Goal: Task Accomplishment & Management: Complete application form

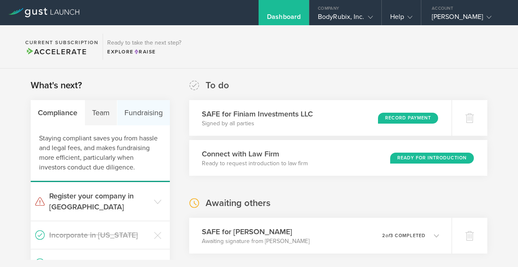
click at [134, 116] on div "Fundraising" at bounding box center [143, 112] width 53 height 25
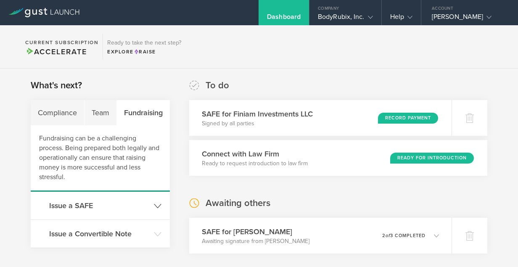
click at [157, 209] on icon at bounding box center [158, 206] width 8 height 8
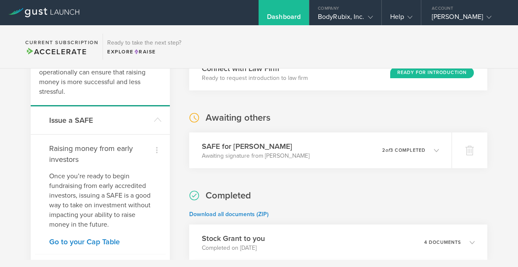
scroll to position [87, 0]
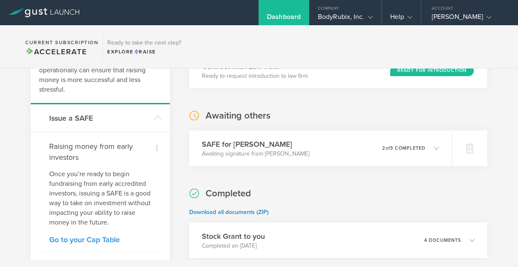
click at [93, 240] on link "Go to your Cap Table" at bounding box center [100, 240] width 102 height 8
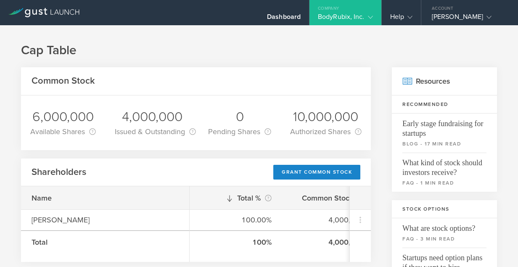
click at [370, 19] on icon at bounding box center [370, 17] width 5 height 5
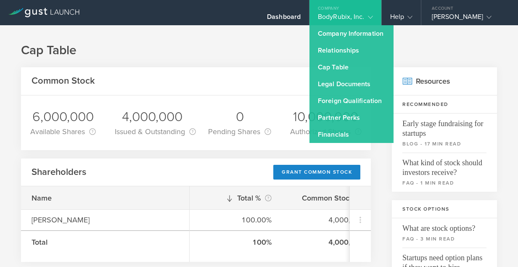
click at [251, 58] on h1 "Cap Table" at bounding box center [259, 50] width 476 height 17
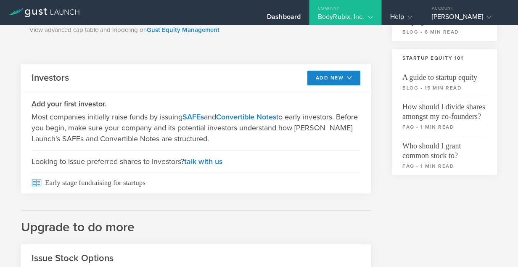
scroll to position [264, 0]
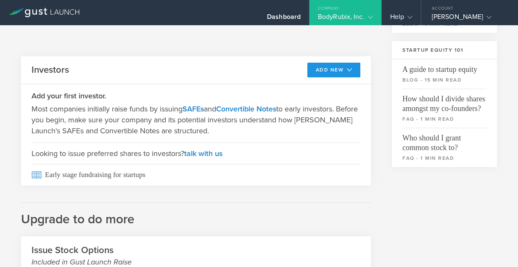
click at [343, 71] on icon at bounding box center [347, 70] width 8 height 6
click at [309, 84] on li "SAFE" at bounding box center [326, 89] width 61 height 16
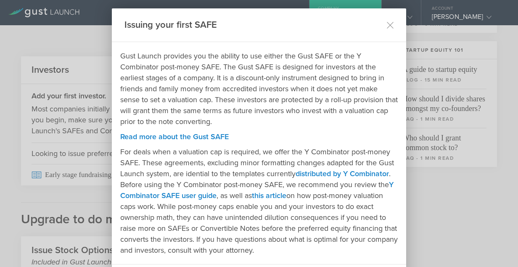
scroll to position [44, 0]
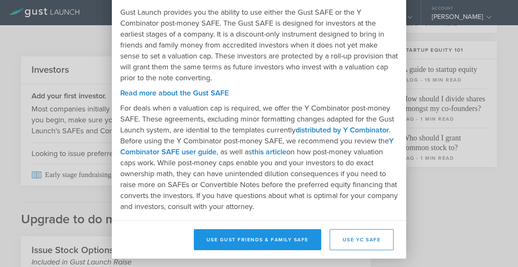
click at [264, 240] on button "Use Gust Friends & Family SAFE" at bounding box center [257, 239] width 127 height 21
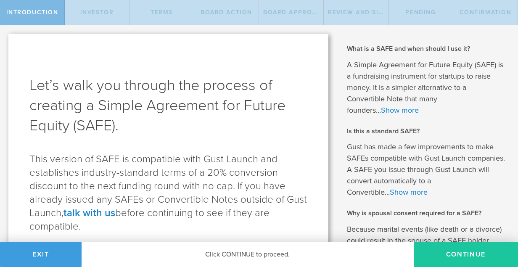
click at [427, 249] on button "Continue" at bounding box center [466, 254] width 104 height 25
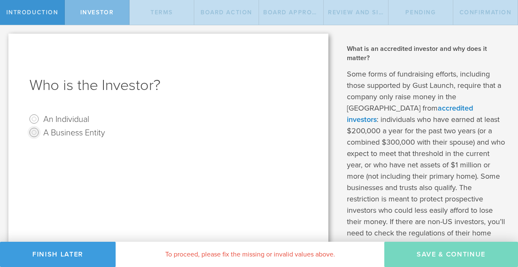
click at [34, 131] on input "A Business Entity" at bounding box center [33, 132] width 13 height 13
radio input "true"
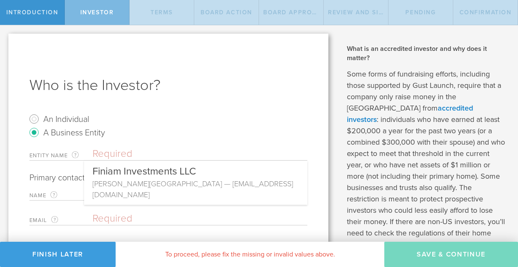
click at [107, 153] on input "text" at bounding box center [199, 154] width 215 height 13
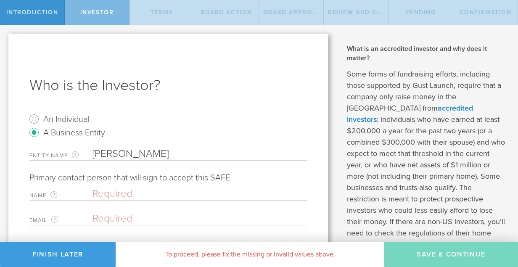
click at [162, 155] on input "Bryan W.Harper,Jr." at bounding box center [199, 154] width 215 height 13
click at [191, 154] on input "Bryan W.Harper, Jr." at bounding box center [199, 154] width 215 height 13
type input "[PERSON_NAME] 1991 Trust"
click at [136, 195] on input "text" at bounding box center [197, 193] width 211 height 13
click at [121, 194] on input "Bryan harper" at bounding box center [197, 193] width 211 height 13
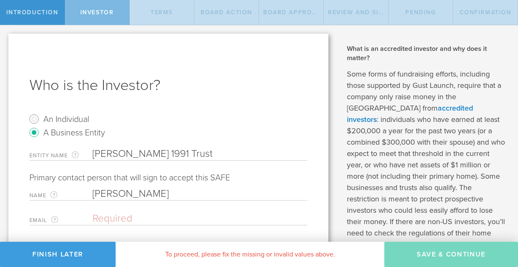
type input "[PERSON_NAME]"
click at [115, 218] on input "email" at bounding box center [197, 218] width 211 height 13
click at [166, 218] on input "Bryan@bryanhaprper" at bounding box center [197, 218] width 211 height 13
click at [190, 218] on input "Bryan@bryanharper" at bounding box center [197, 218] width 211 height 13
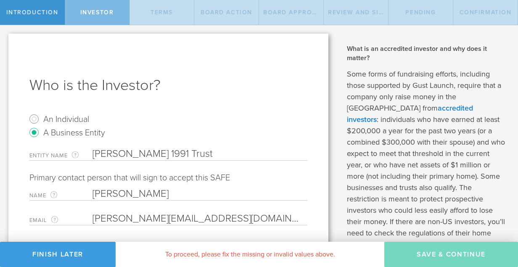
type input "Bryan@bryanharper.com"
click at [261, 153] on input "[PERSON_NAME] 1991 Trust" at bounding box center [199, 154] width 215 height 13
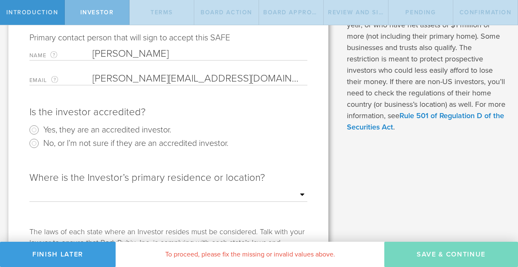
scroll to position [142, 0]
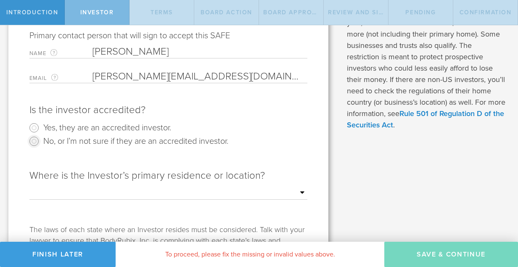
click at [34, 140] on input "No, or I’m not sure if they are an accredited investor." at bounding box center [33, 140] width 13 height 13
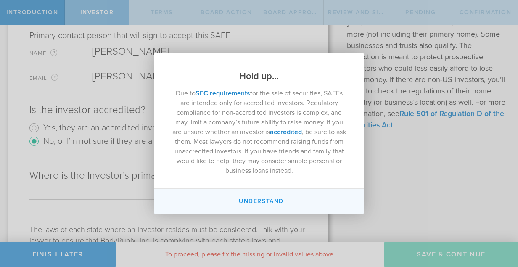
click at [252, 201] on button "I Understand" at bounding box center [259, 201] width 210 height 25
radio input "false"
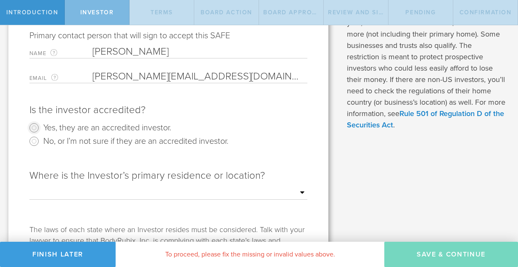
click at [32, 129] on input "Yes, they are an accredited investor." at bounding box center [33, 127] width 13 height 13
radio input "true"
click at [99, 193] on select "Outside of the US Alabama Alaska Arizona Arkansas California Colorado Connectic…" at bounding box center [168, 193] width 278 height 13
click at [120, 191] on select "Outside of the US Alabama Alaska Arizona Arkansas California Colorado Connectic…" at bounding box center [168, 193] width 278 height 13
select select "string:VA"
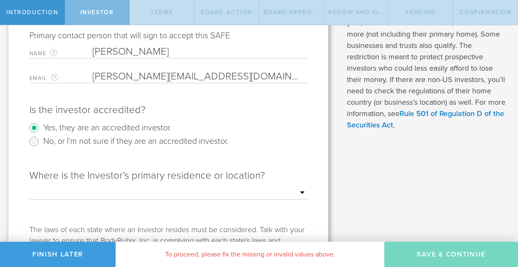
click at [29, 187] on select "Outside of the US Alabama Alaska Arizona Arkansas California Colorado Connectic…" at bounding box center [168, 193] width 278 height 13
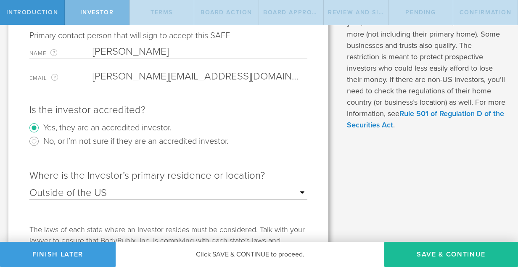
click at [133, 210] on div "Where is the Investor’s primary residence or location? Outside of the US Alabam…" at bounding box center [168, 192] width 278 height 63
click at [232, 209] on div "Where is the Investor’s primary residence or location? Outside of the US Alabam…" at bounding box center [168, 192] width 278 height 63
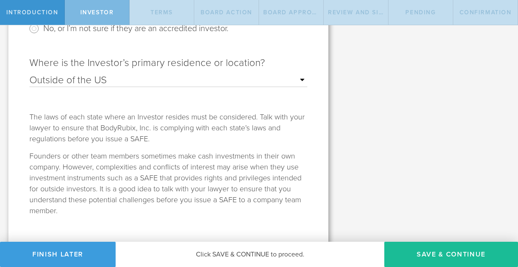
scroll to position [267, 0]
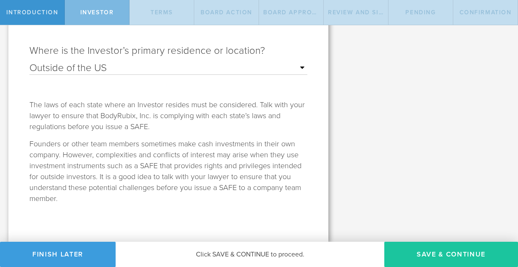
click at [422, 256] on button "Save & Continue" at bounding box center [451, 254] width 134 height 25
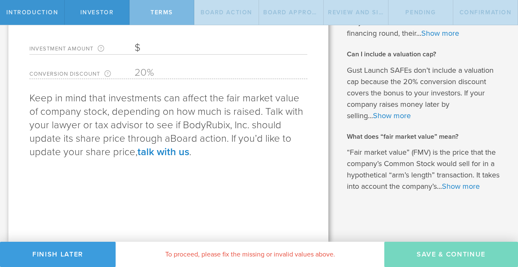
scroll to position [0, 0]
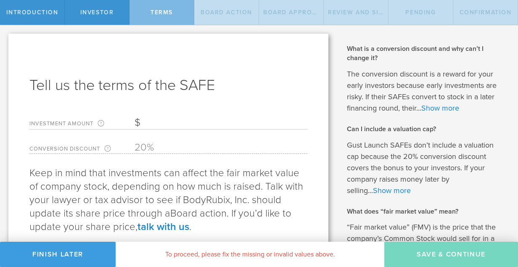
click at [153, 124] on input "Investment Amount The amount (in USD) that this investor is paying for the SAFE." at bounding box center [220, 122] width 173 height 13
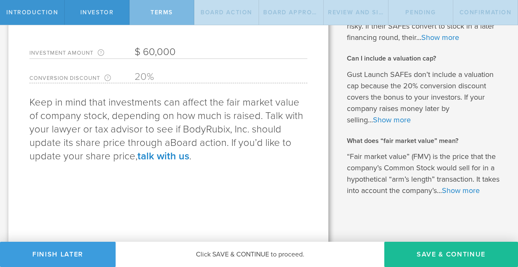
scroll to position [75, 0]
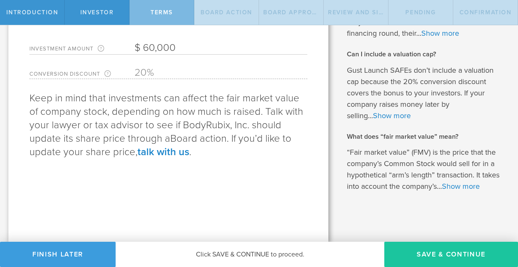
type input "60,000"
click at [444, 256] on button "Save & Continue" at bounding box center [451, 254] width 134 height 25
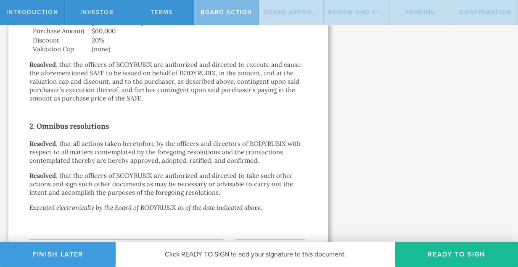
scroll to position [310, 0]
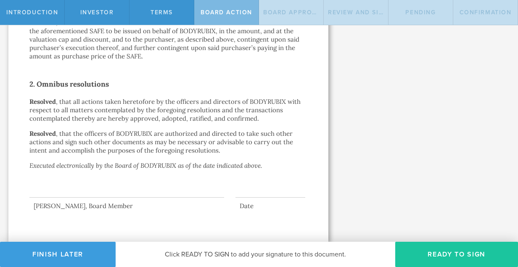
click at [435, 255] on button "Ready to Sign" at bounding box center [456, 254] width 123 height 25
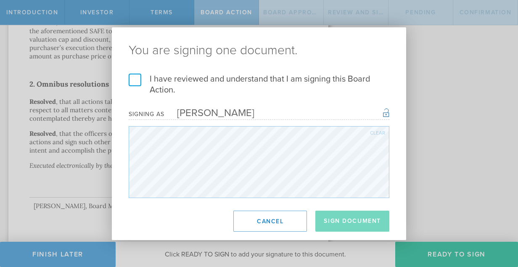
click at [135, 80] on label "I have reviewed and understand that I am signing this Board Action." at bounding box center [259, 85] width 261 height 22
click at [0, 0] on input "I have reviewed and understand that I am signing this Board Action." at bounding box center [0, 0] width 0 height 0
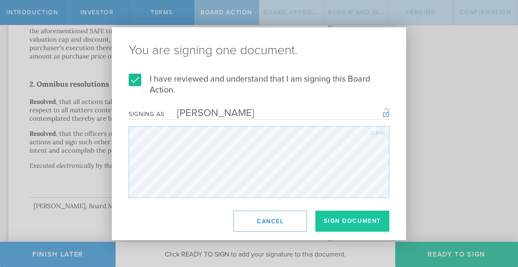
click at [342, 223] on button "Sign Document" at bounding box center [352, 221] width 74 height 21
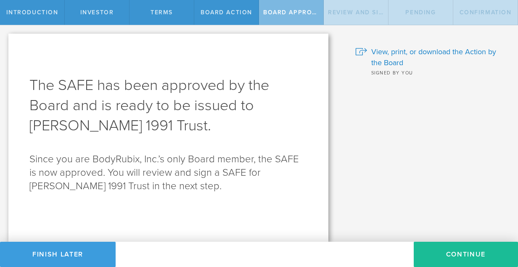
scroll to position [0, 0]
click at [457, 251] on button "Continue" at bounding box center [466, 254] width 104 height 25
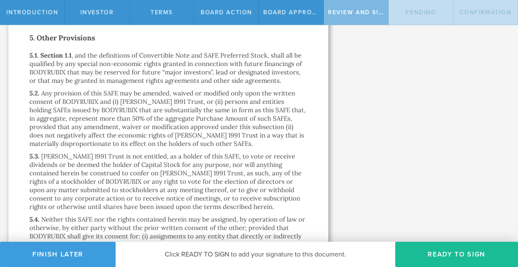
scroll to position [2411, 0]
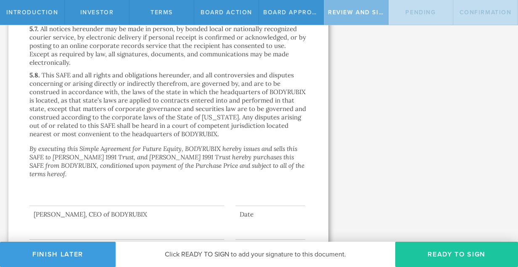
click at [426, 258] on button "Ready to Sign" at bounding box center [456, 254] width 123 height 25
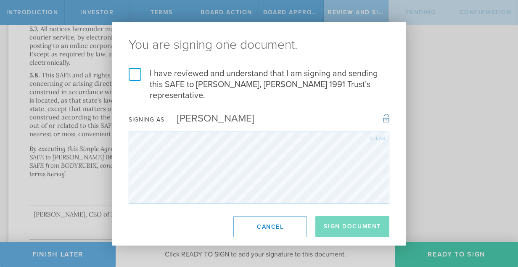
click at [137, 74] on label "I have reviewed and understand that I am signing and sending this SAFE to Bryan…" at bounding box center [259, 84] width 261 height 33
click at [0, 0] on input "I have reviewed and understand that I am signing and sending this SAFE to Bryan…" at bounding box center [0, 0] width 0 height 0
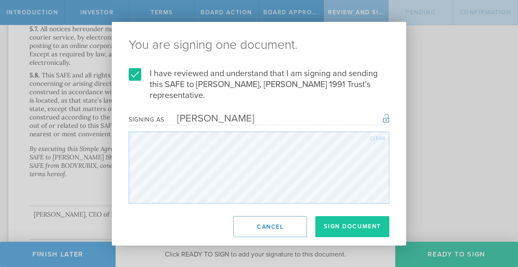
click at [342, 225] on button "Sign Document" at bounding box center [352, 226] width 74 height 21
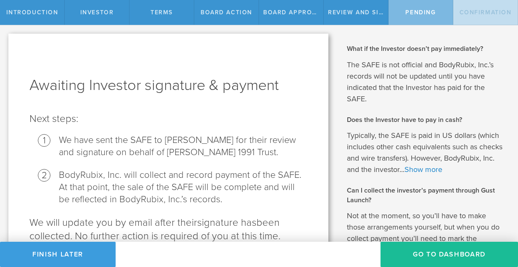
scroll to position [86, 0]
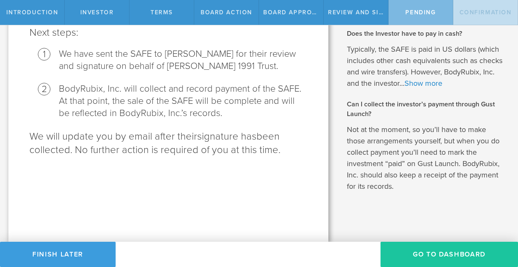
click at [430, 253] on button "Go To Dashboard" at bounding box center [448, 254] width 137 height 25
